Goal: Information Seeking & Learning: Learn about a topic

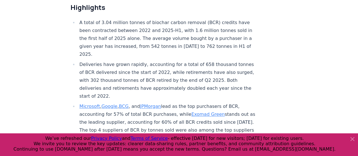
scroll to position [214, 0]
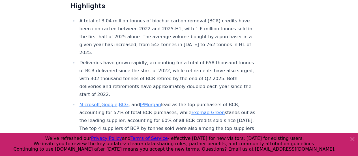
click at [132, 59] on li "Deliveries have grown rapidly, accounting for a total of 658 thousand tonnes of…" at bounding box center [168, 79] width 180 height 40
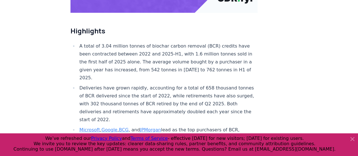
scroll to position [205, 0]
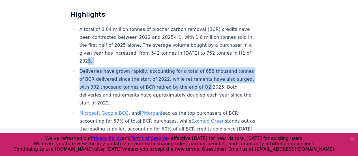
drag, startPoint x: 168, startPoint y: 31, endPoint x: 235, endPoint y: 64, distance: 75.1
click at [221, 67] on ul "A total of 3.04 million tonnes of biochar carbon removal (BCR) credits have bee…" at bounding box center [163, 125] width 187 height 201
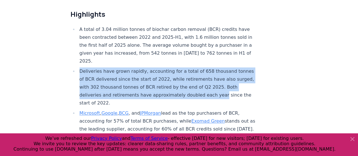
drag, startPoint x: 223, startPoint y: 75, endPoint x: 72, endPoint y: 50, distance: 153.6
click at [72, 50] on ul "A total of 3.04 million tonnes of biochar carbon removal (BCR) credits have bee…" at bounding box center [163, 125] width 187 height 201
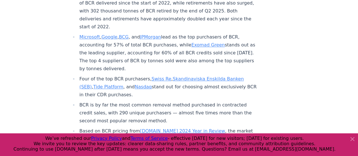
scroll to position [307, 0]
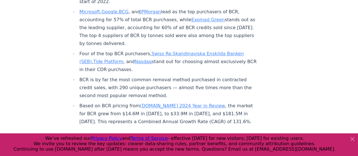
drag, startPoint x: 191, startPoint y: 49, endPoint x: 161, endPoint y: 42, distance: 31.6
click at [161, 50] on li "Four of the top BCR purchasers, Swiss Re , Skandinaviska Enskilda Banken (SEB) …" at bounding box center [168, 62] width 180 height 24
drag, startPoint x: 155, startPoint y: 44, endPoint x: 173, endPoint y: 50, distance: 19.0
click at [173, 50] on li "Four of the top BCR purchasers, Swiss Re , Skandinaviska Enskilda Banken (SEB) …" at bounding box center [168, 62] width 180 height 24
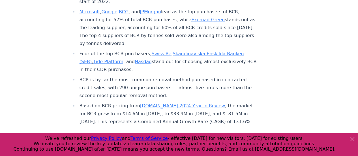
click at [173, 50] on li "Four of the top BCR purchasers, Swiss Re , Skandinaviska Enskilda Banken (SEB) …" at bounding box center [168, 62] width 180 height 24
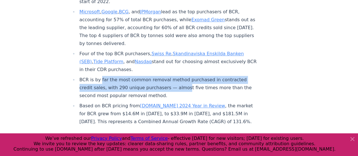
drag, startPoint x: 180, startPoint y: 74, endPoint x: 100, endPoint y: 62, distance: 80.9
click at [100, 76] on li "BCR is by far the most common removal method purchased in contracted credit sal…" at bounding box center [168, 88] width 180 height 24
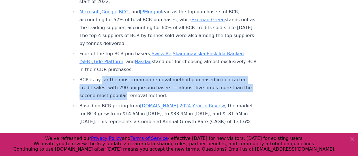
drag, startPoint x: 100, startPoint y: 62, endPoint x: 115, endPoint y: 79, distance: 23.0
click at [115, 79] on li "BCR is by far the most common removal method purchased in contracted credit sal…" at bounding box center [168, 88] width 180 height 24
drag, startPoint x: 138, startPoint y: 77, endPoint x: 108, endPoint y: 58, distance: 35.6
click at [110, 76] on li "BCR is by far the most common removal method purchased in contracted credit sal…" at bounding box center [168, 88] width 180 height 24
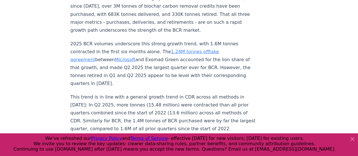
scroll to position [603, 0]
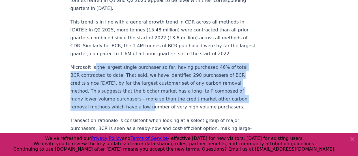
drag, startPoint x: 154, startPoint y: 89, endPoint x: 93, endPoint y: 50, distance: 71.8
click at [93, 63] on p "Microsoft is the largest single purchaser so far, having purchased 46% of total…" at bounding box center [163, 87] width 187 height 48
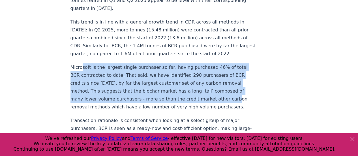
drag, startPoint x: 195, startPoint y: 82, endPoint x: 81, endPoint y: 50, distance: 118.0
click at [81, 63] on p "Microsoft is the largest single purchaser so far, having purchased 46% of total…" at bounding box center [163, 87] width 187 height 48
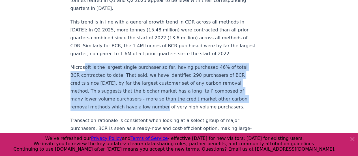
drag, startPoint x: 89, startPoint y: 49, endPoint x: 163, endPoint y: 89, distance: 84.3
click at [163, 89] on p "Microsoft is the largest single purchaser so far, having purchased 46% of total…" at bounding box center [163, 87] width 187 height 48
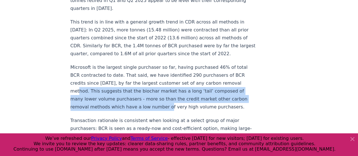
drag, startPoint x: 167, startPoint y: 88, endPoint x: 83, endPoint y: 75, distance: 84.6
click at [83, 75] on p "Microsoft is the largest single purchaser so far, having purchased 46% of total…" at bounding box center [163, 87] width 187 height 48
drag, startPoint x: 132, startPoint y: 87, endPoint x: 98, endPoint y: 73, distance: 36.4
click at [98, 73] on p "Microsoft is the largest single purchaser so far, having purchased 46% of total…" at bounding box center [163, 87] width 187 height 48
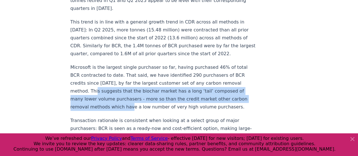
click at [98, 73] on p "Microsoft is the largest single purchaser so far, having purchased 46% of total…" at bounding box center [163, 87] width 187 height 48
drag, startPoint x: 95, startPoint y: 73, endPoint x: 157, endPoint y: 90, distance: 64.4
click at [157, 90] on p "Microsoft is the largest single purchaser so far, having purchased 46% of total…" at bounding box center [163, 87] width 187 height 48
click at [158, 90] on p "Microsoft is the largest single purchaser so far, having purchased 46% of total…" at bounding box center [163, 87] width 187 height 48
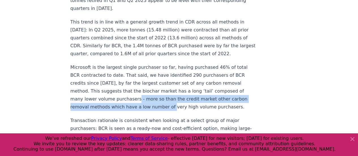
drag, startPoint x: 170, startPoint y: 89, endPoint x: 104, endPoint y: 71, distance: 68.3
click at [104, 71] on p "Microsoft is the largest single purchaser so far, having purchased 46% of total…" at bounding box center [163, 87] width 187 height 48
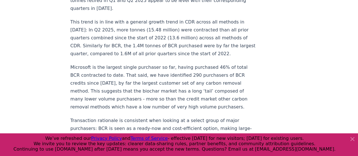
click at [103, 69] on p "Microsoft is the largest single purchaser so far, having purchased 46% of total…" at bounding box center [163, 87] width 187 height 48
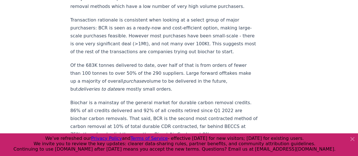
scroll to position [725, 0]
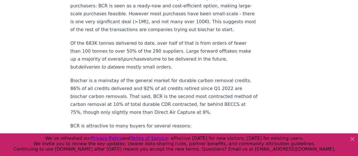
click at [134, 57] on p "Of the 683K tonnes delivered to date, over half of that is from orders of fewer…" at bounding box center [163, 55] width 187 height 32
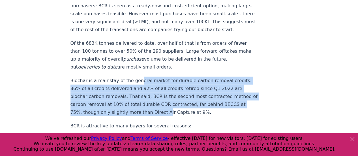
drag, startPoint x: 147, startPoint y: 80, endPoint x: 161, endPoint y: 103, distance: 27.4
click at [161, 103] on p "Biochar is a mainstay of the general market for durable carbon removal credits.…" at bounding box center [163, 97] width 187 height 40
drag, startPoint x: 173, startPoint y: 99, endPoint x: 111, endPoint y: 73, distance: 66.9
click at [111, 77] on p "Biochar is a mainstay of the general market for durable carbon removal credits.…" at bounding box center [163, 97] width 187 height 40
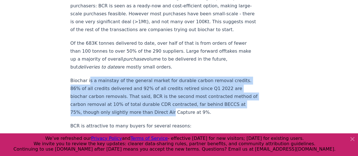
drag, startPoint x: 91, startPoint y: 72, endPoint x: 162, endPoint y: 100, distance: 76.0
click at [165, 104] on p "Biochar is a mainstay of the general market for durable carbon removal credits.…" at bounding box center [163, 97] width 187 height 40
click at [162, 100] on p "Biochar is a mainstay of the general market for durable carbon removal credits.…" at bounding box center [163, 97] width 187 height 40
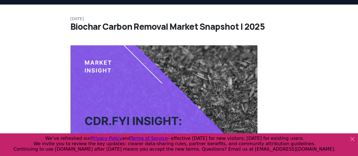
scroll to position [0, 0]
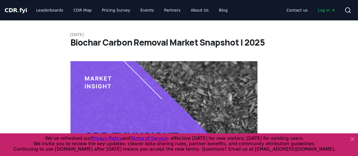
click at [18, 11] on span "." at bounding box center [19, 10] width 2 height 7
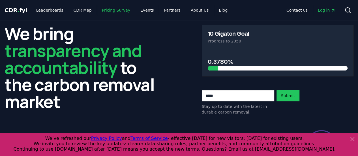
click at [113, 7] on link "Pricing Survey" at bounding box center [115, 10] width 37 height 10
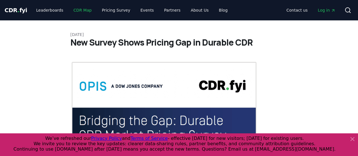
click at [73, 10] on link "CDR Map" at bounding box center [82, 10] width 27 height 10
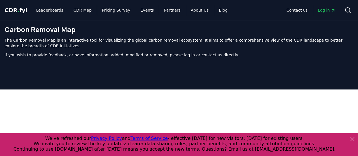
click at [6, 12] on span "CDR . fyi" at bounding box center [16, 10] width 23 height 7
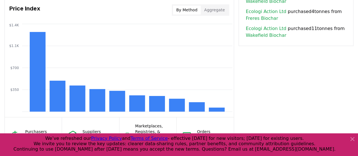
scroll to position [475, 0]
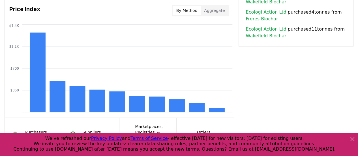
click at [224, 8] on button "Aggregate" at bounding box center [214, 10] width 27 height 9
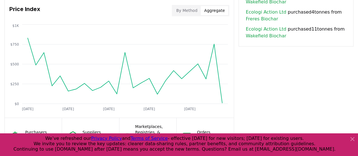
click at [197, 9] on button "By Method" at bounding box center [187, 10] width 28 height 9
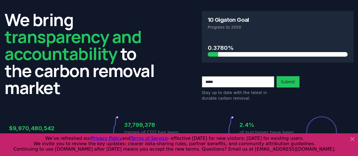
scroll to position [0, 0]
